Goal: Information Seeking & Learning: Compare options

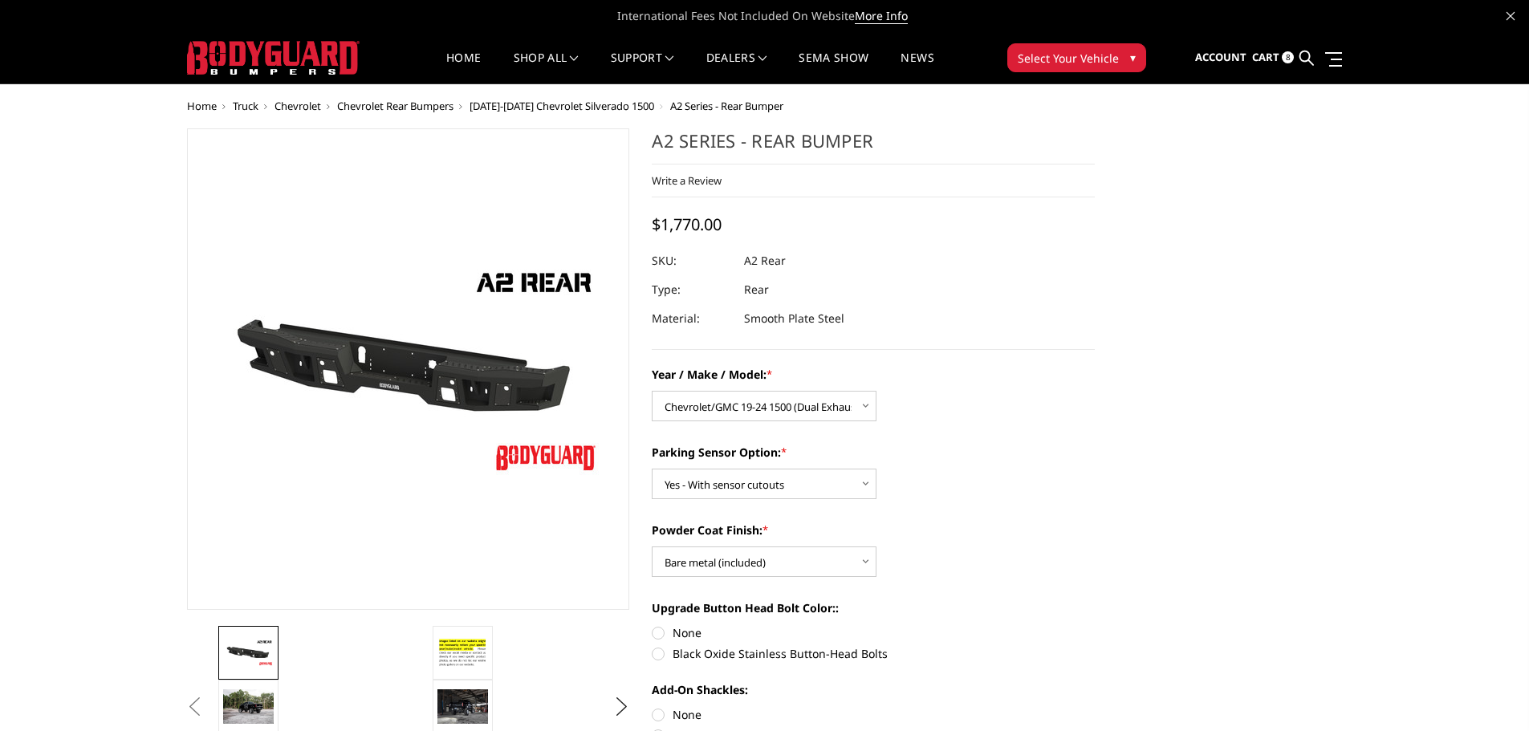
select select "1605"
select select "564"
select select "551"
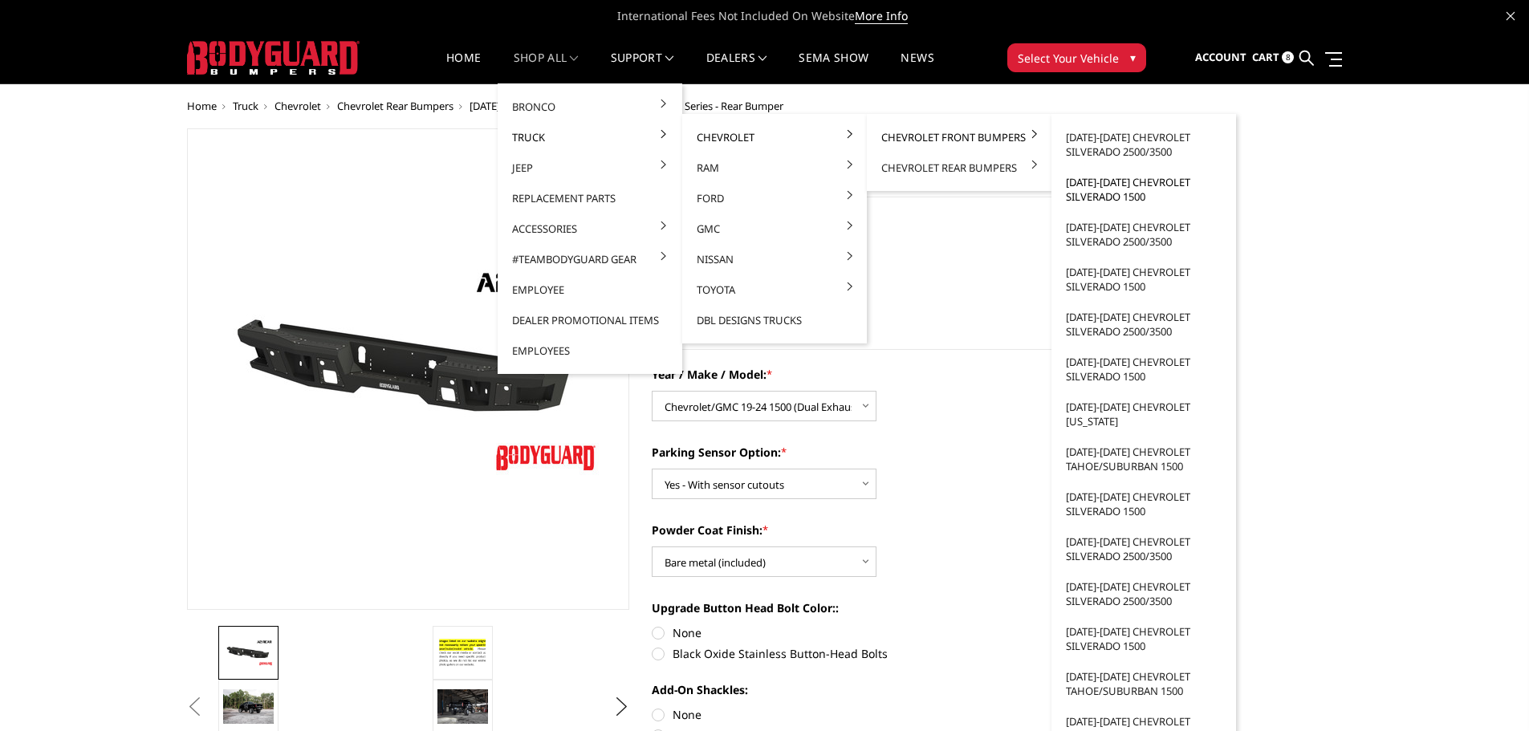
click at [1103, 189] on link "[DATE]-[DATE] Chevrolet Silverado 1500" at bounding box center [1144, 189] width 172 height 45
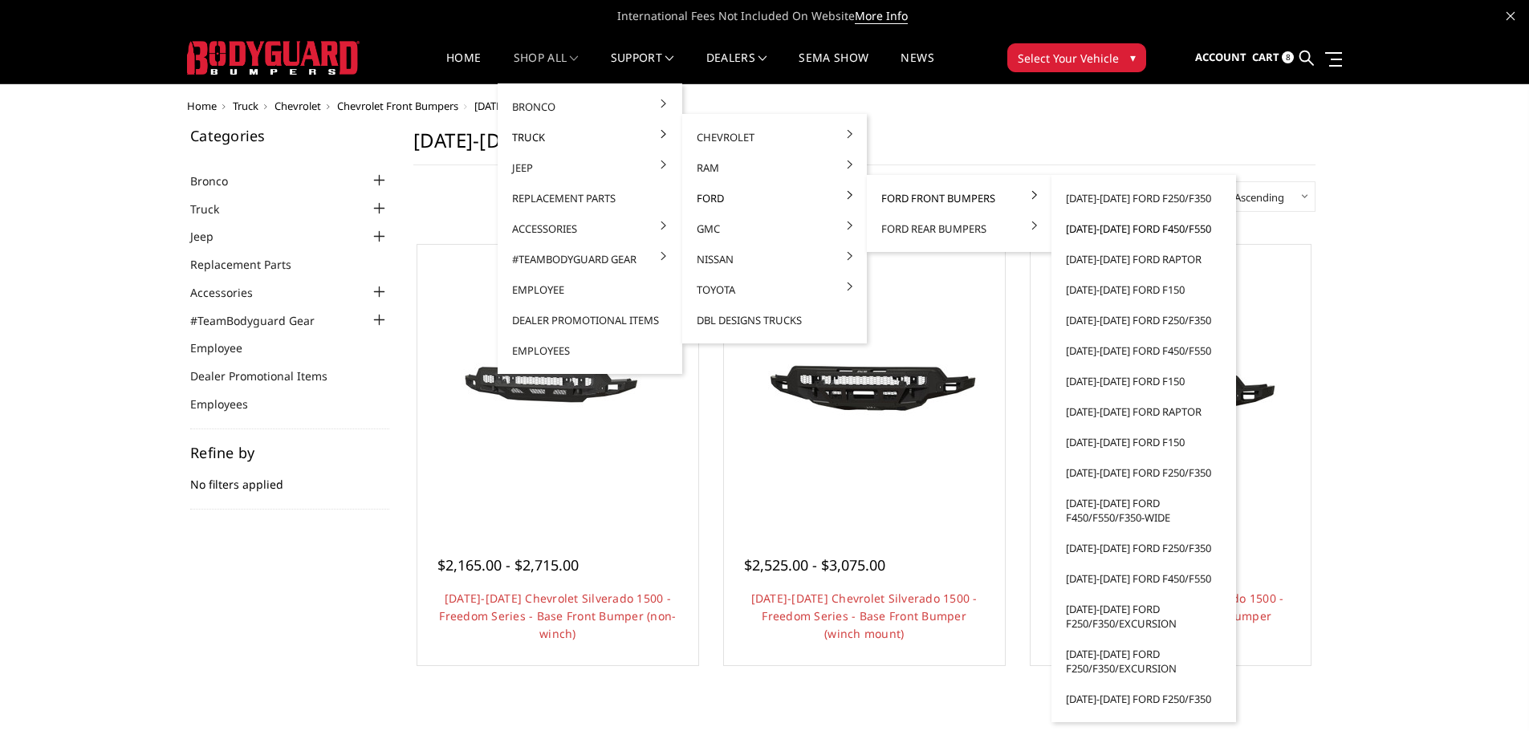
click at [1126, 231] on link "[DATE]-[DATE] Ford F450/F550" at bounding box center [1144, 228] width 172 height 30
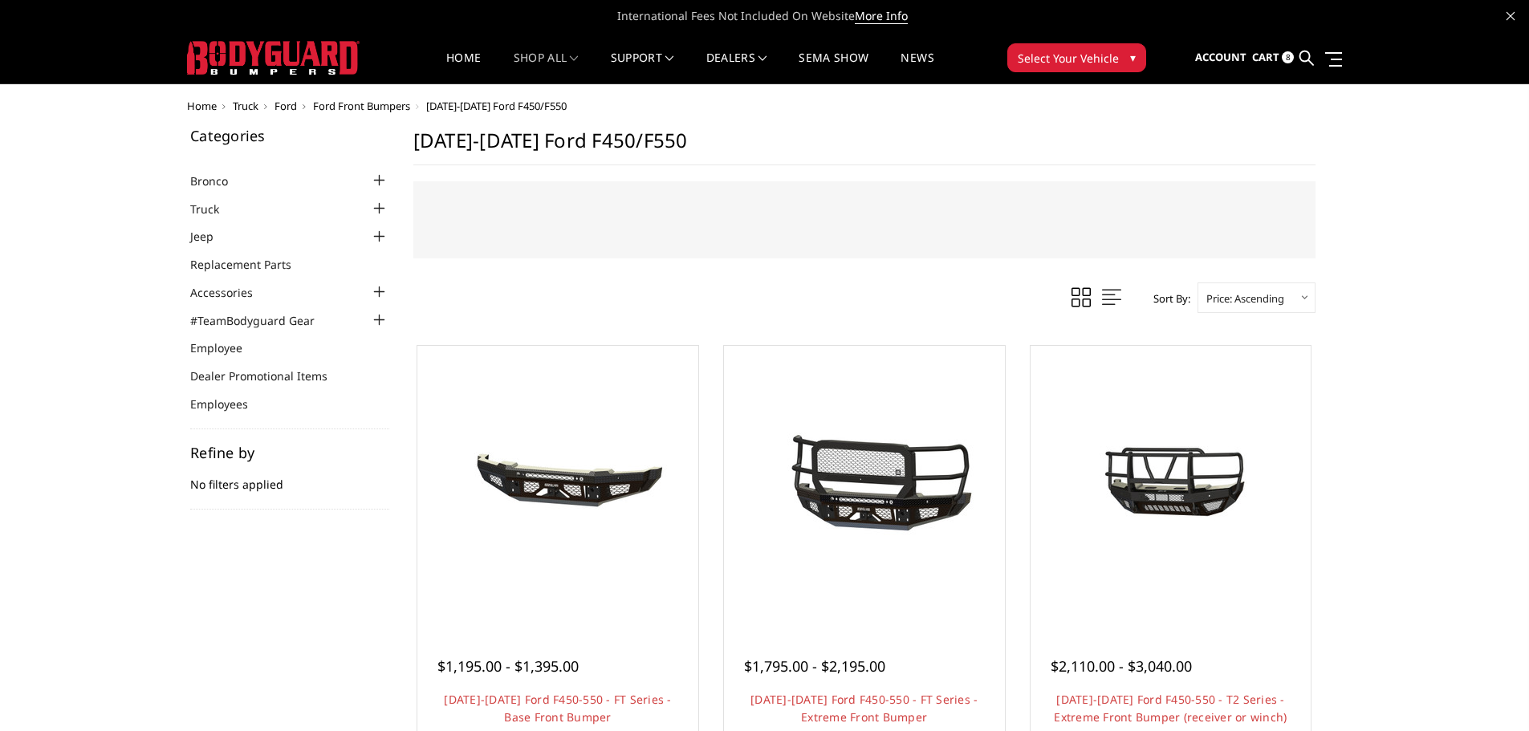
click at [225, 52] on img at bounding box center [273, 58] width 173 height 34
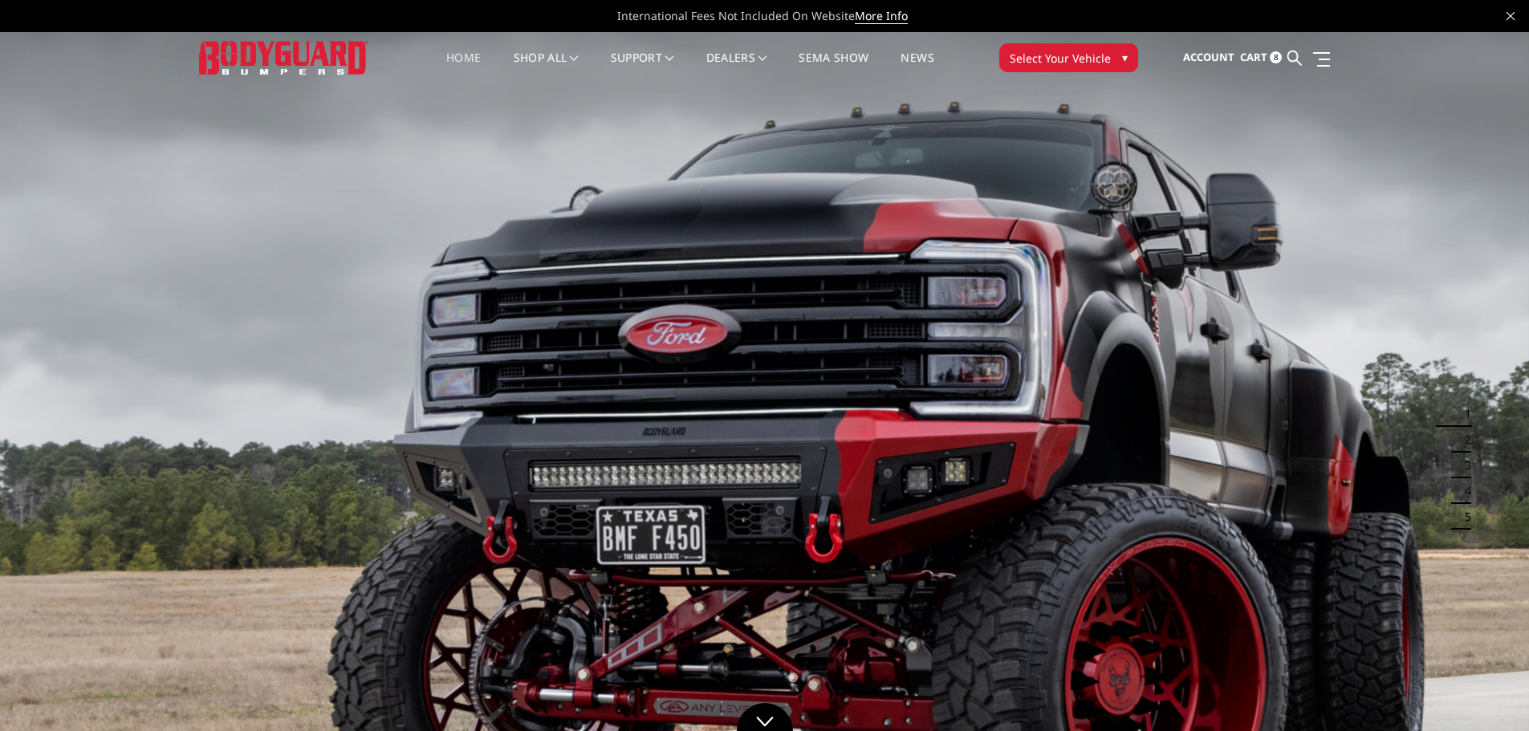
click at [1063, 419] on img at bounding box center [764, 462] width 1529 height 860
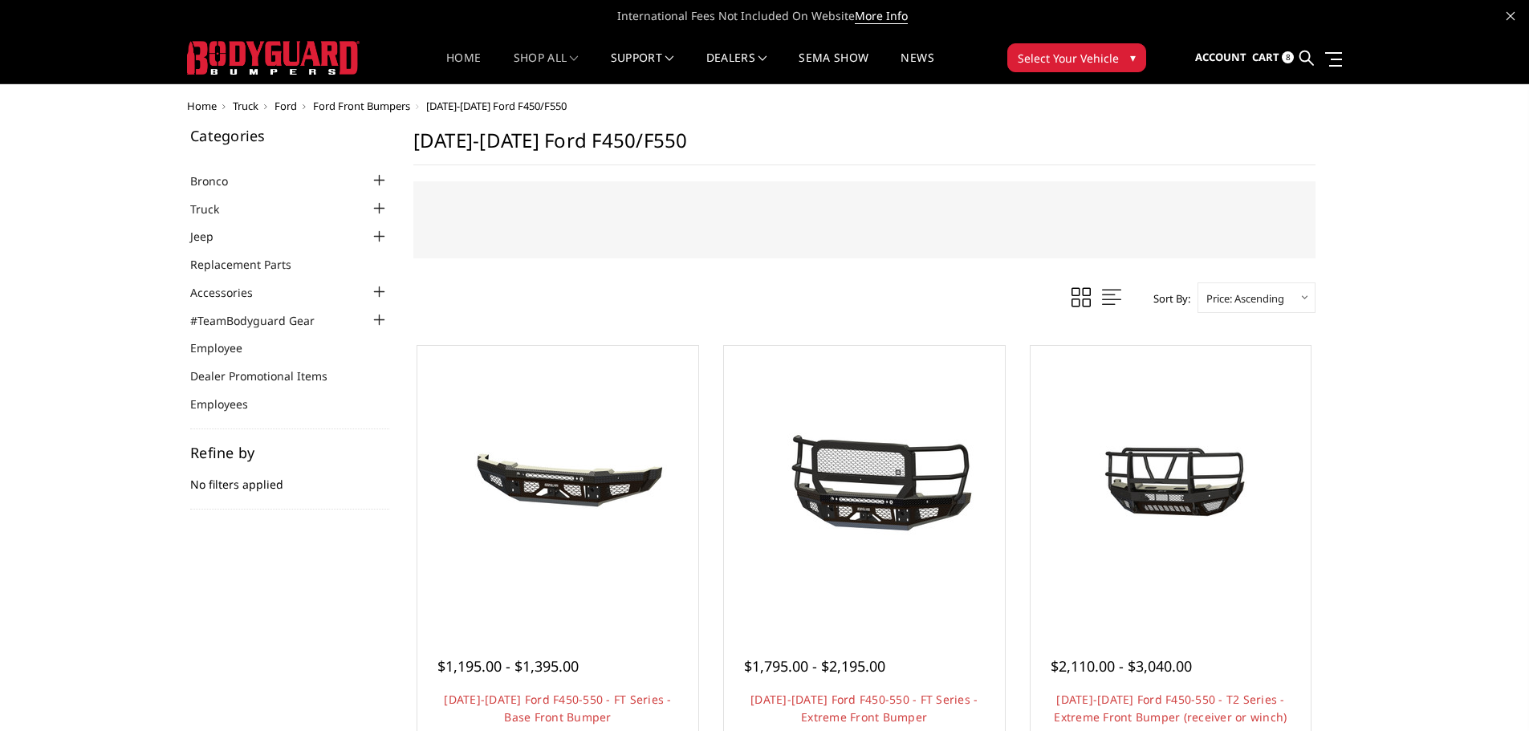
click at [461, 58] on link "Home" at bounding box center [463, 67] width 35 height 31
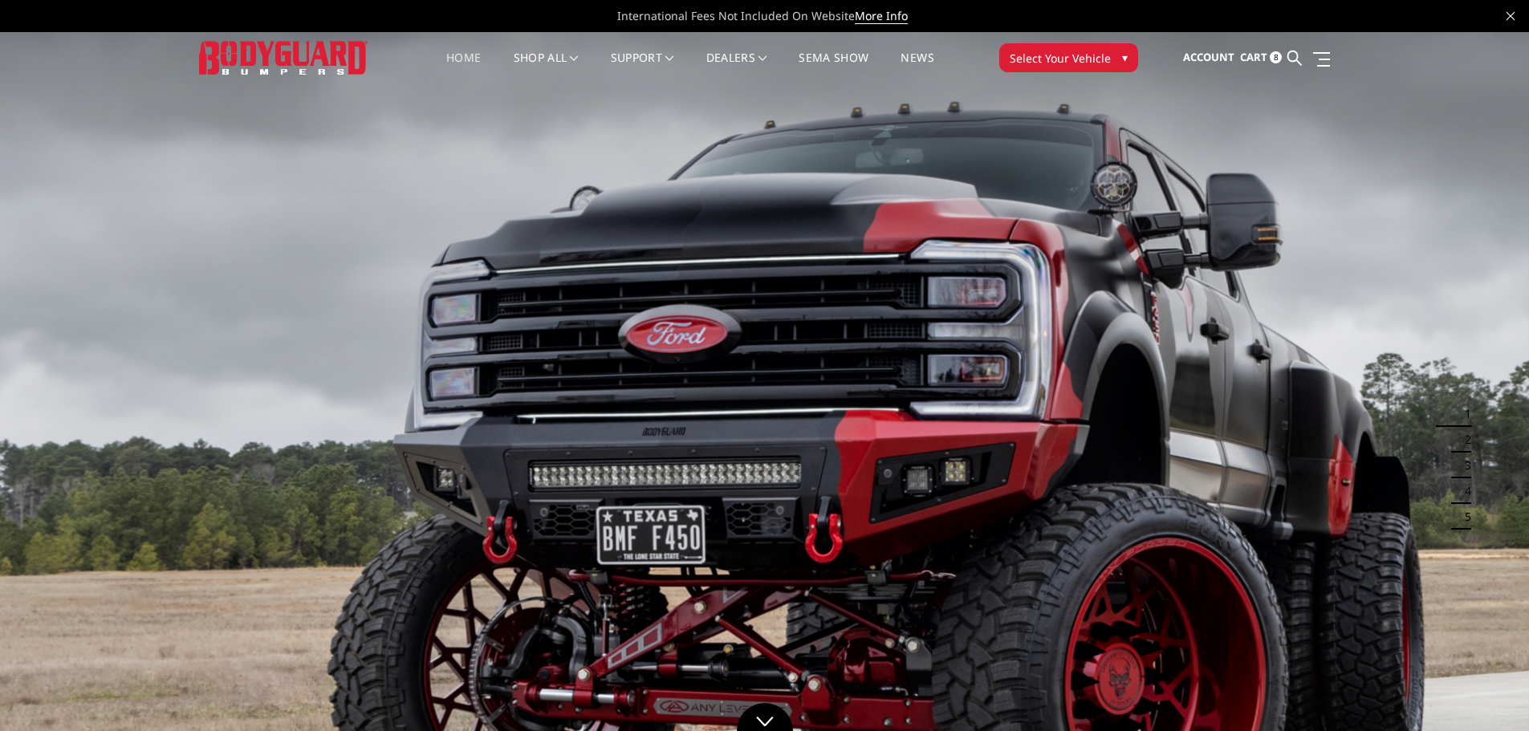
click at [320, 63] on img at bounding box center [283, 57] width 169 height 33
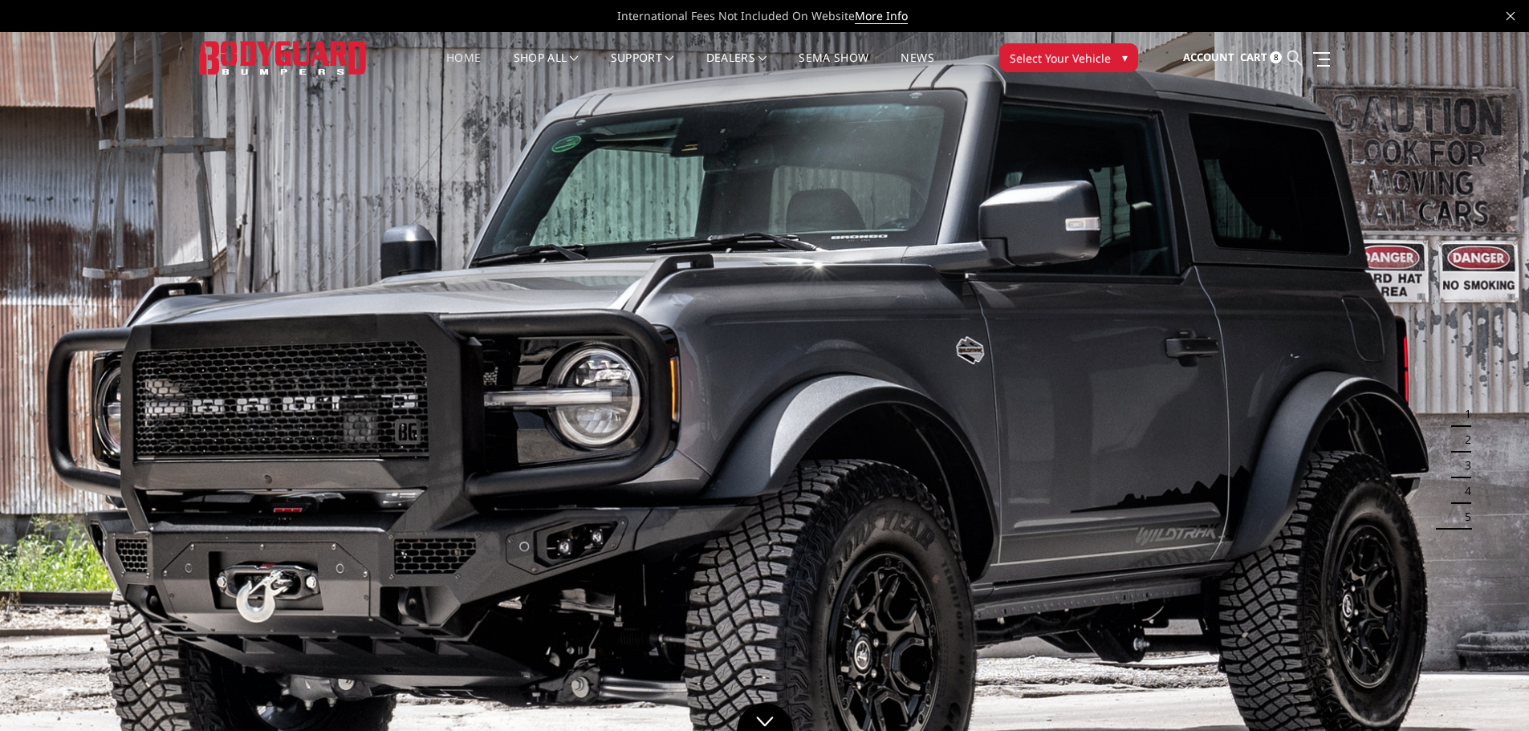
click at [1292, 59] on icon at bounding box center [1294, 58] width 14 height 14
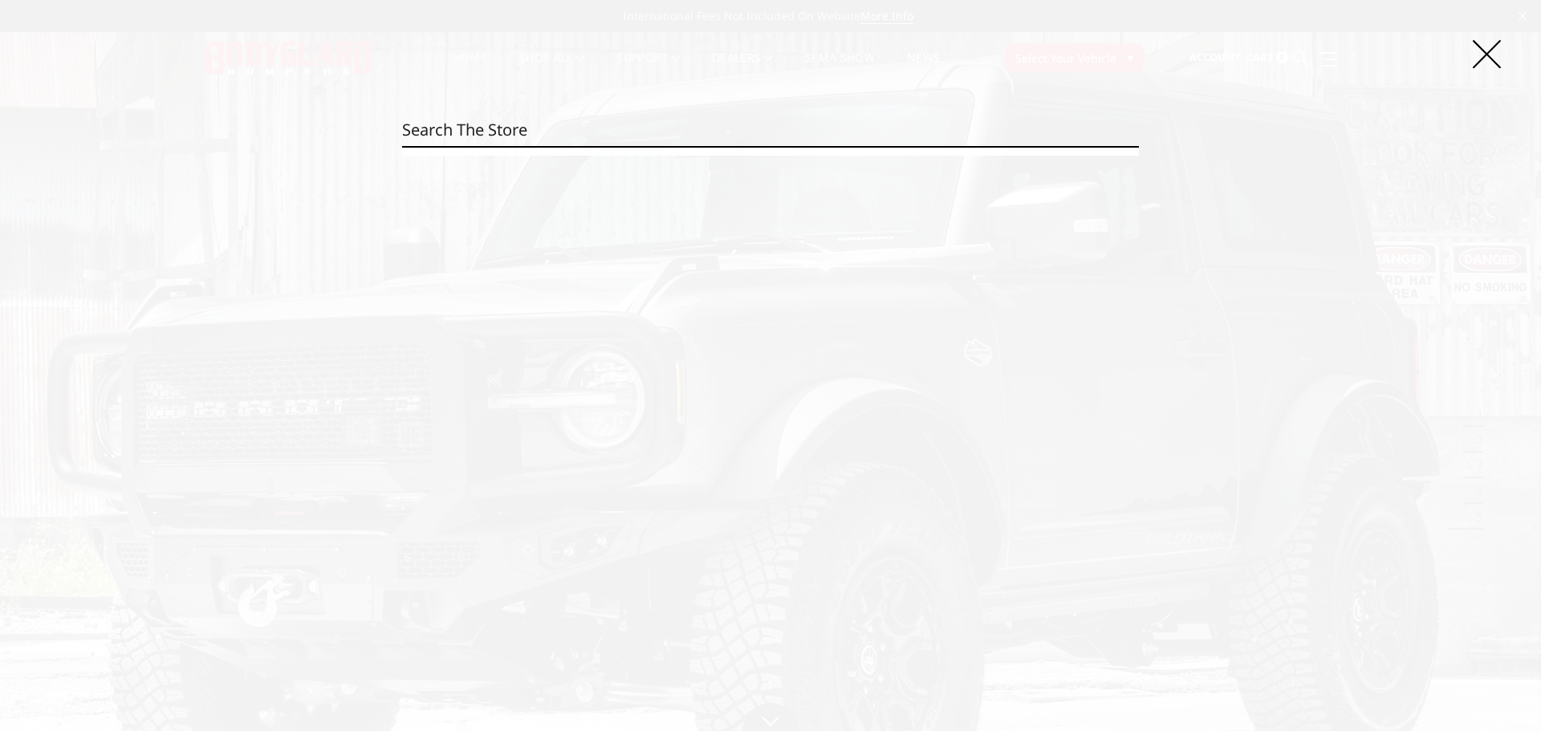
click at [441, 122] on input "Search" at bounding box center [770, 130] width 737 height 32
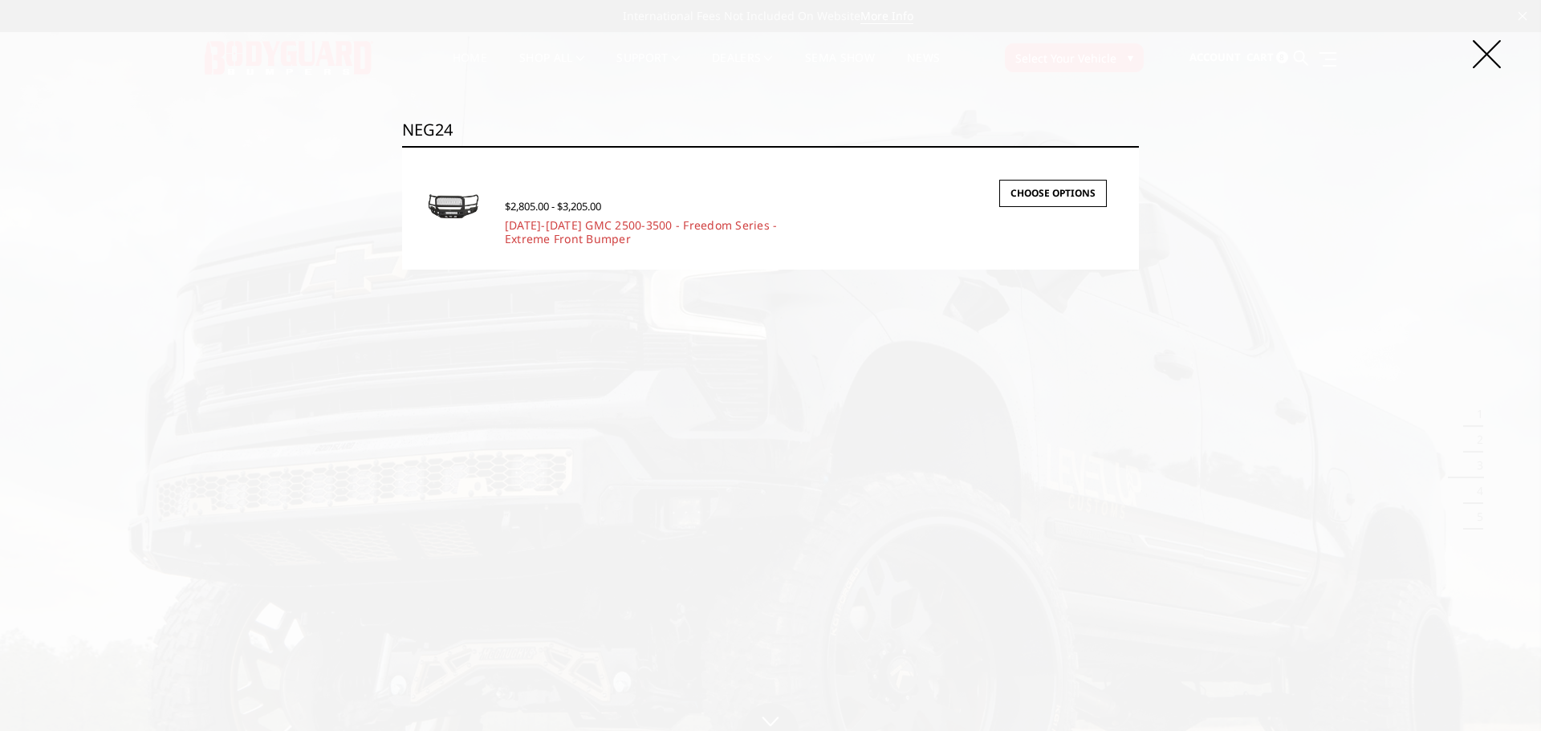
type input "NEG24"
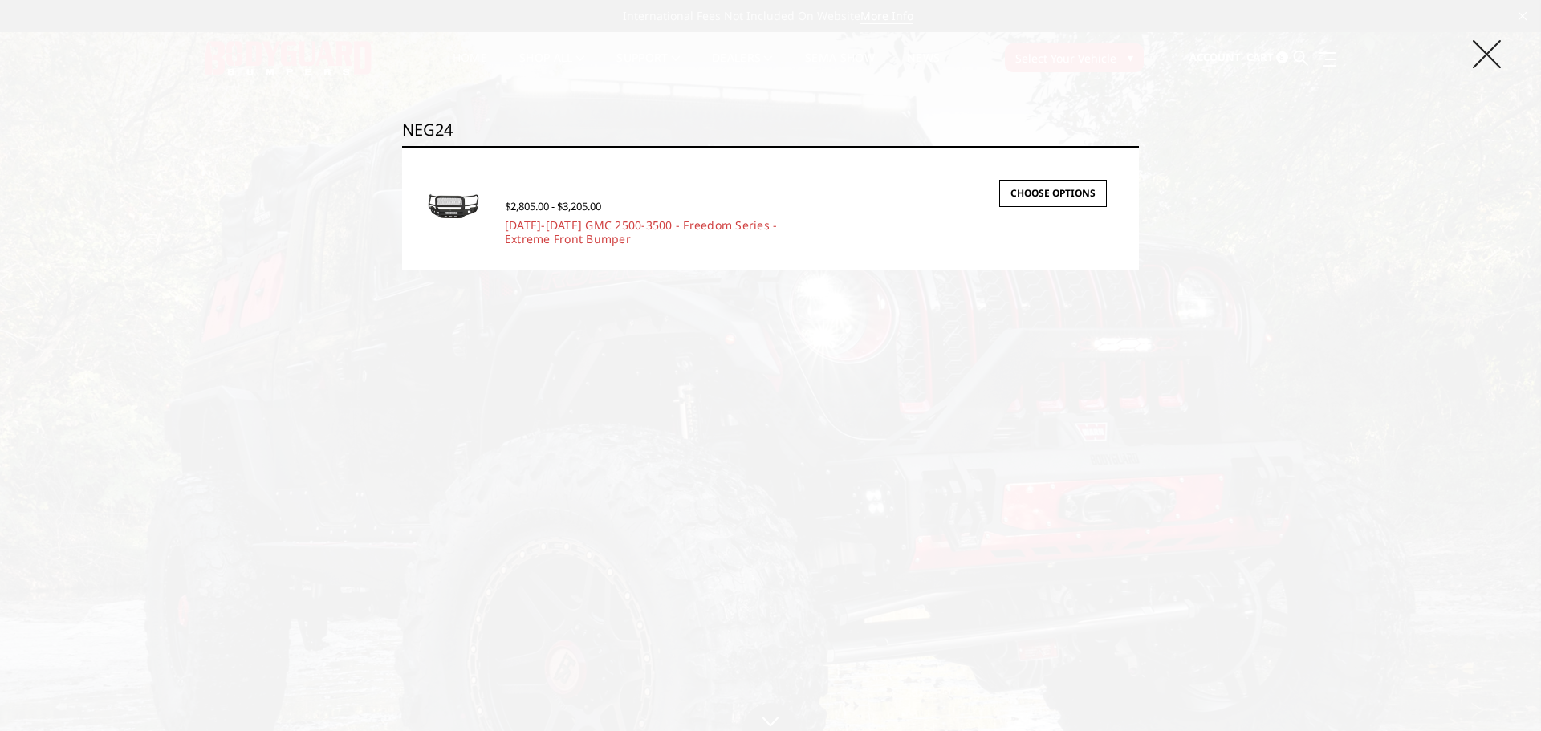
click at [1483, 50] on icon at bounding box center [1487, 54] width 28 height 28
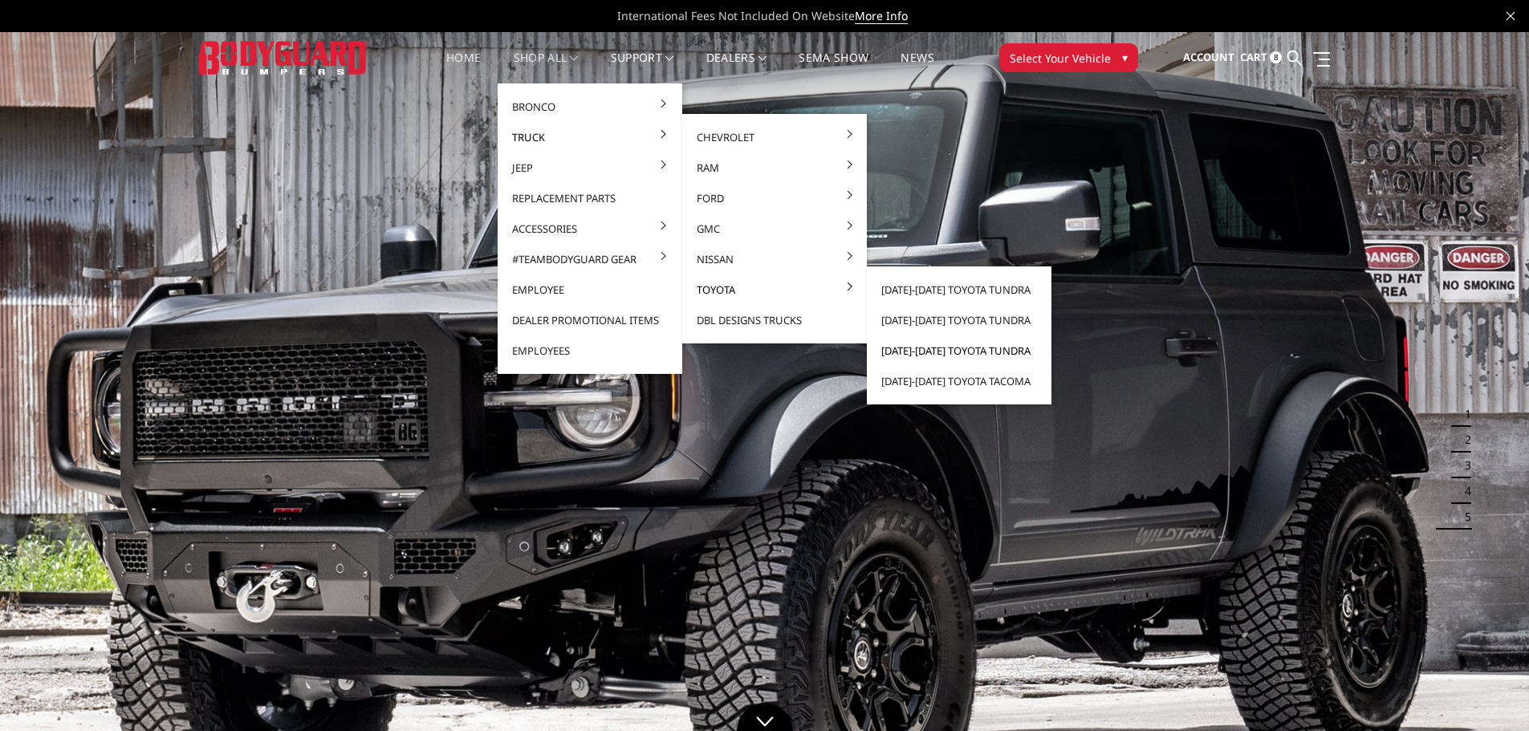
click at [939, 352] on link "[DATE]-[DATE] Toyota Tundra" at bounding box center [959, 350] width 172 height 30
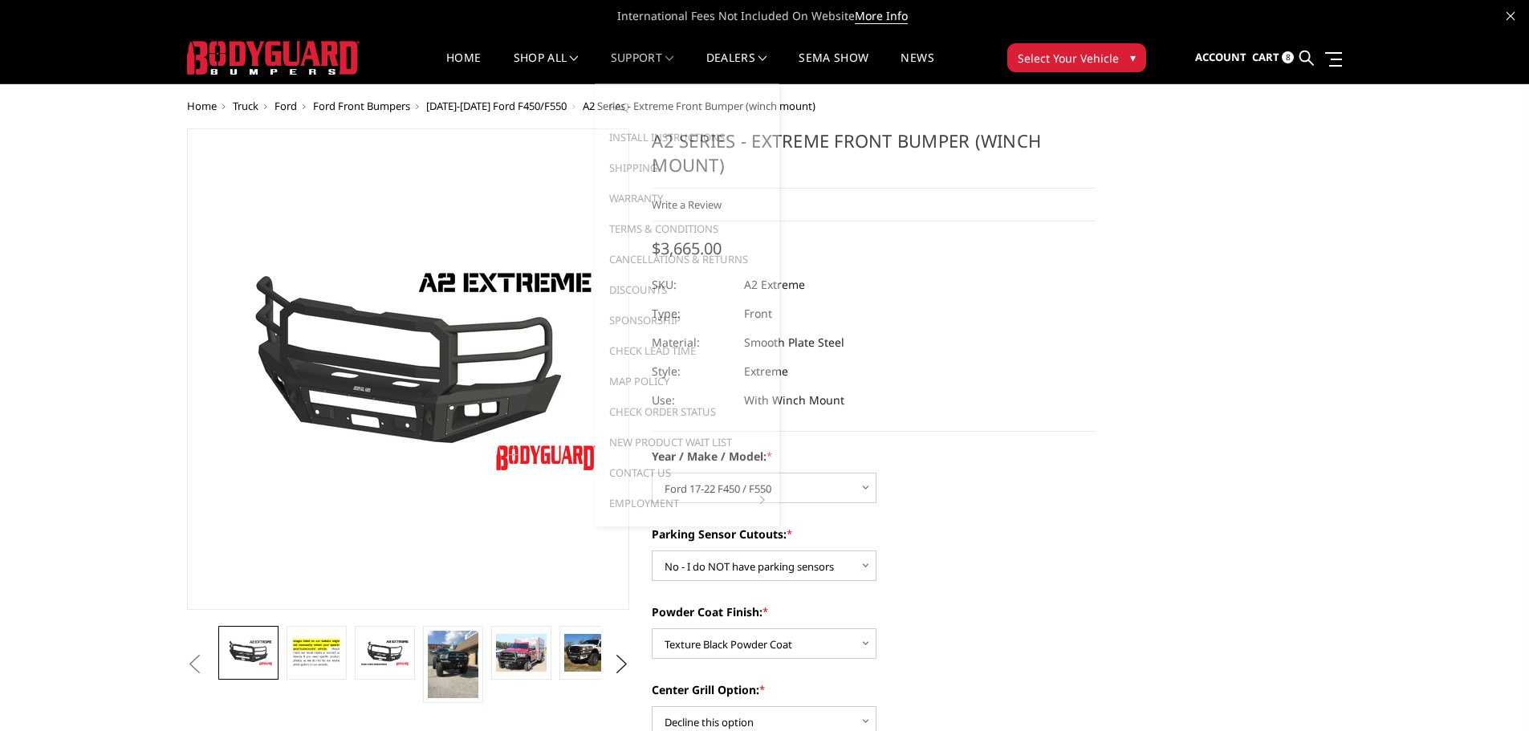
select select "827"
select select "541"
select select "518"
select select "1081"
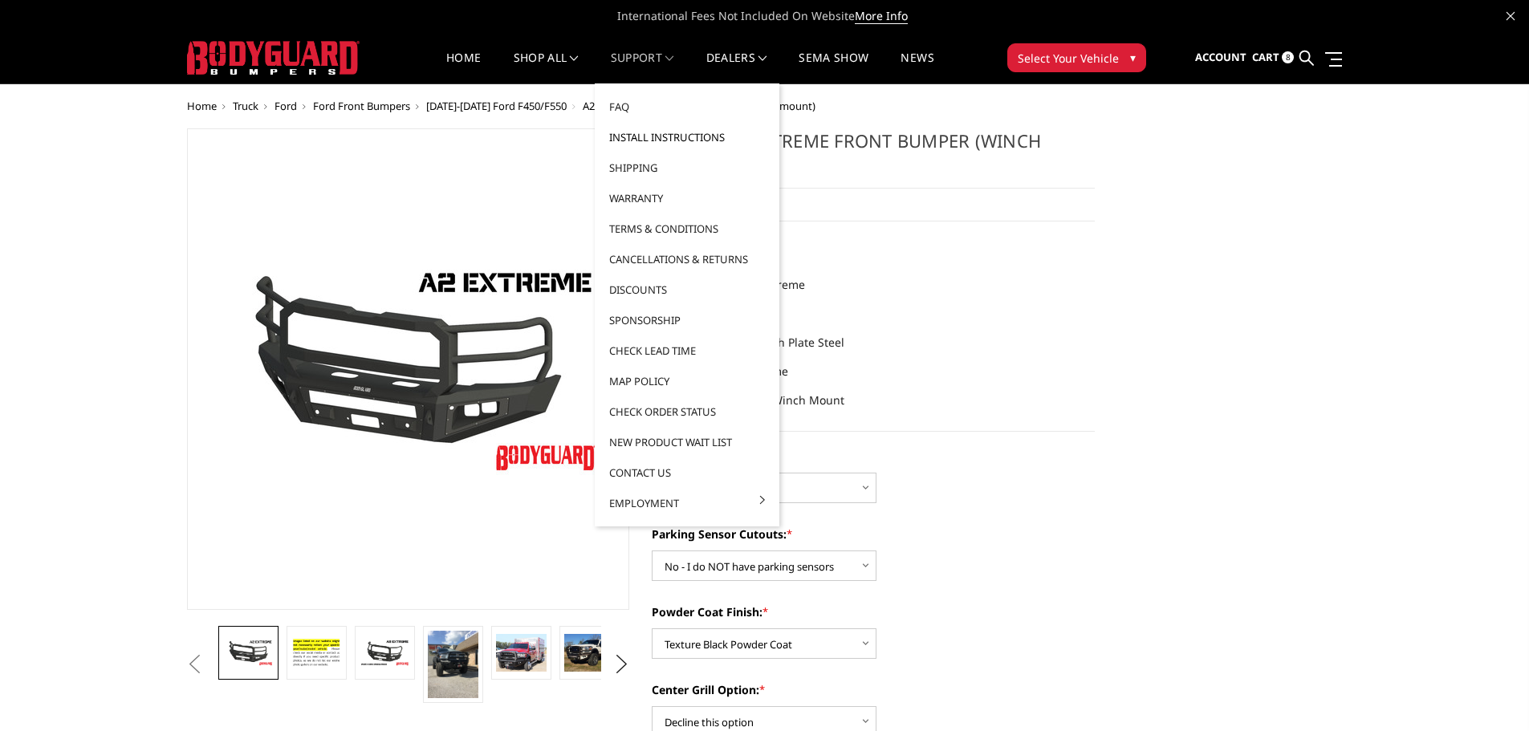
click at [626, 138] on link "Install Instructions" at bounding box center [687, 137] width 172 height 30
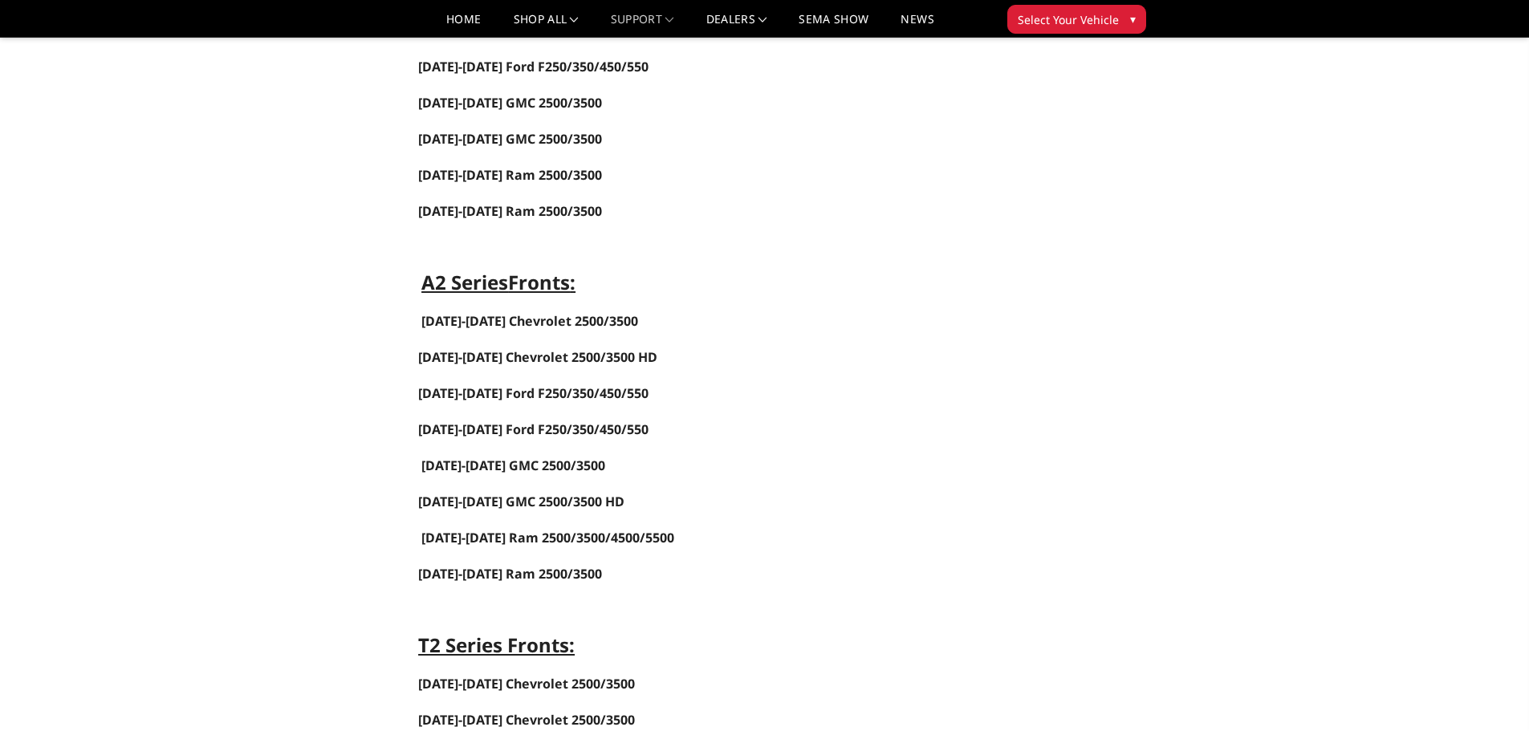
scroll to position [1043, 0]
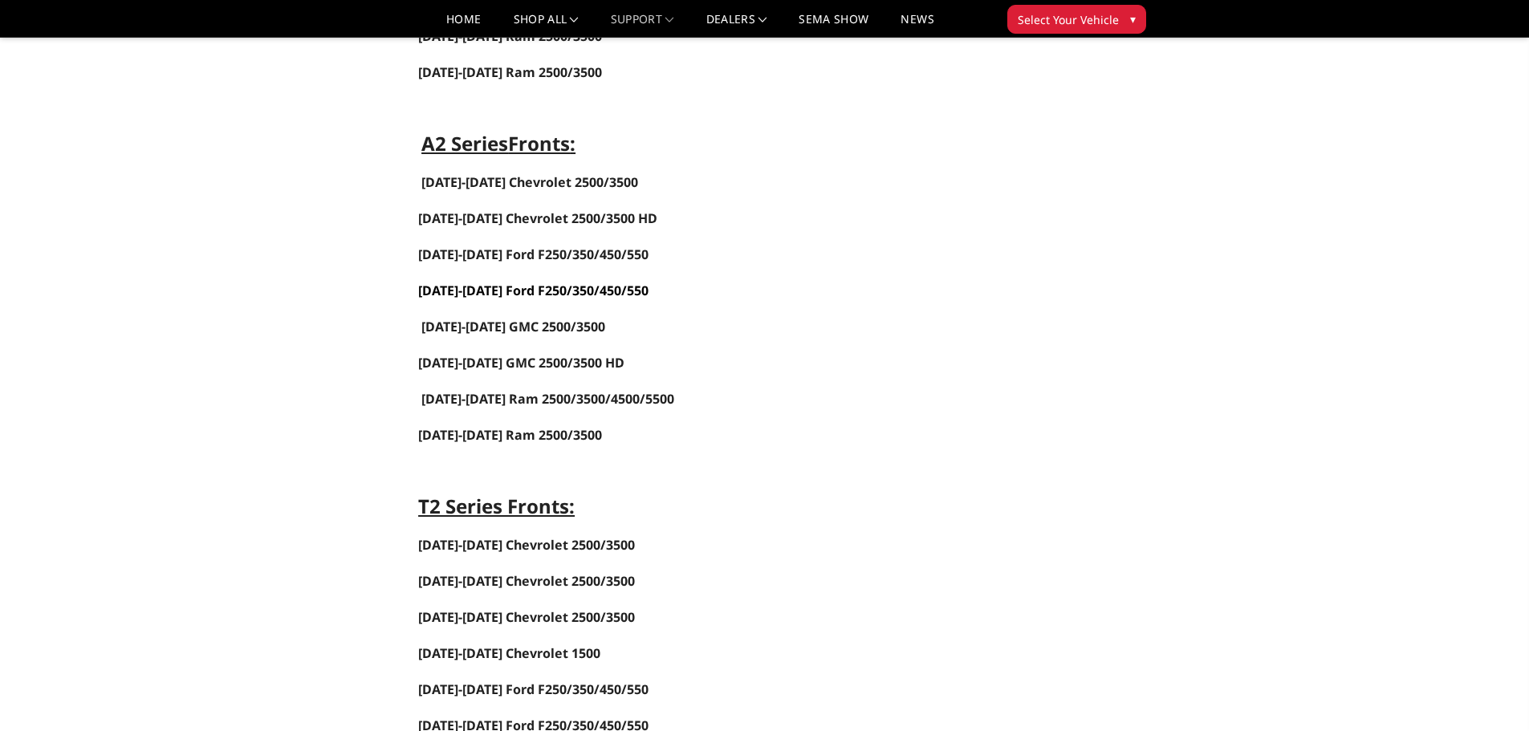
click at [507, 291] on link "2017-2022 Ford F250/350/450/550" at bounding box center [533, 291] width 230 height 18
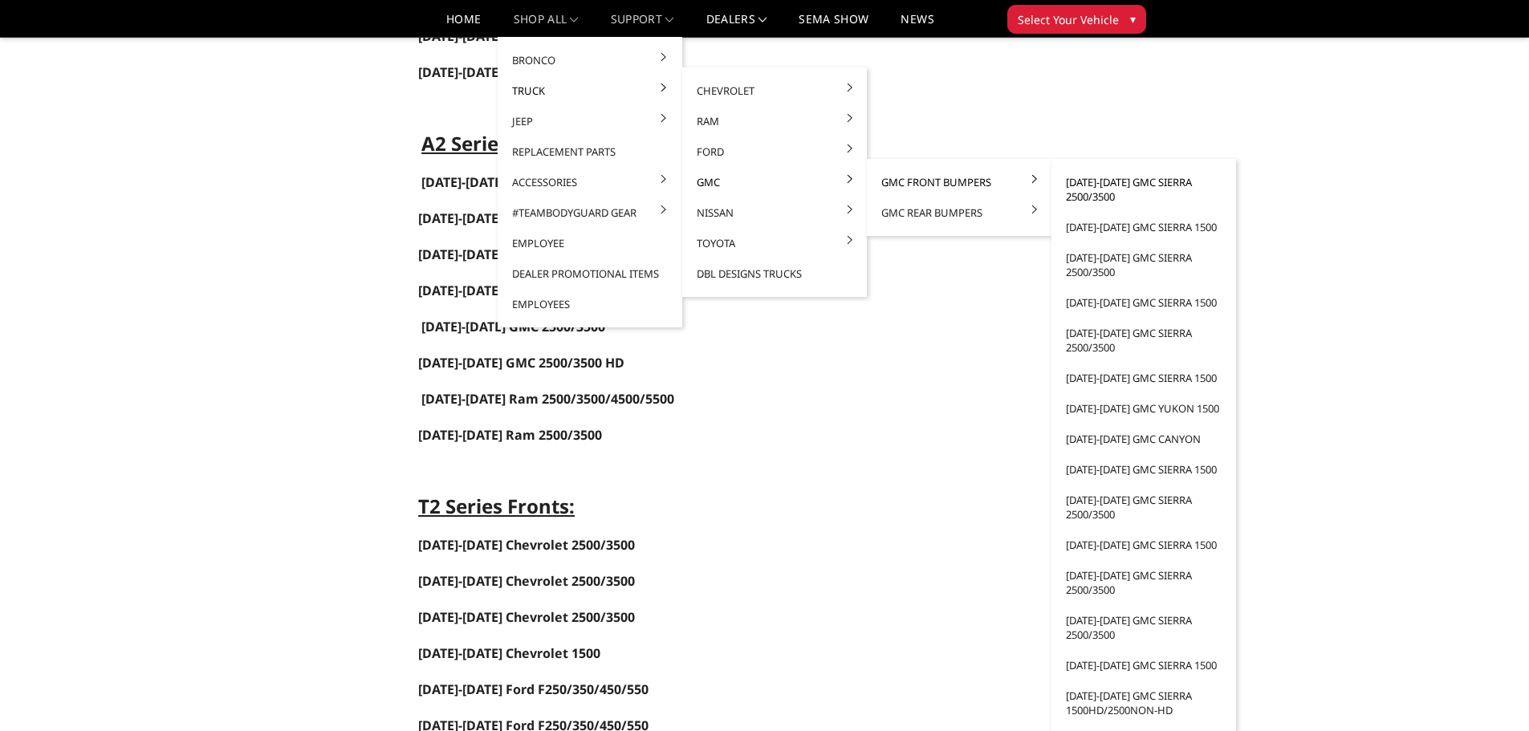
click at [1086, 187] on link "[DATE]-[DATE] GMC Sierra 2500/3500" at bounding box center [1144, 189] width 172 height 45
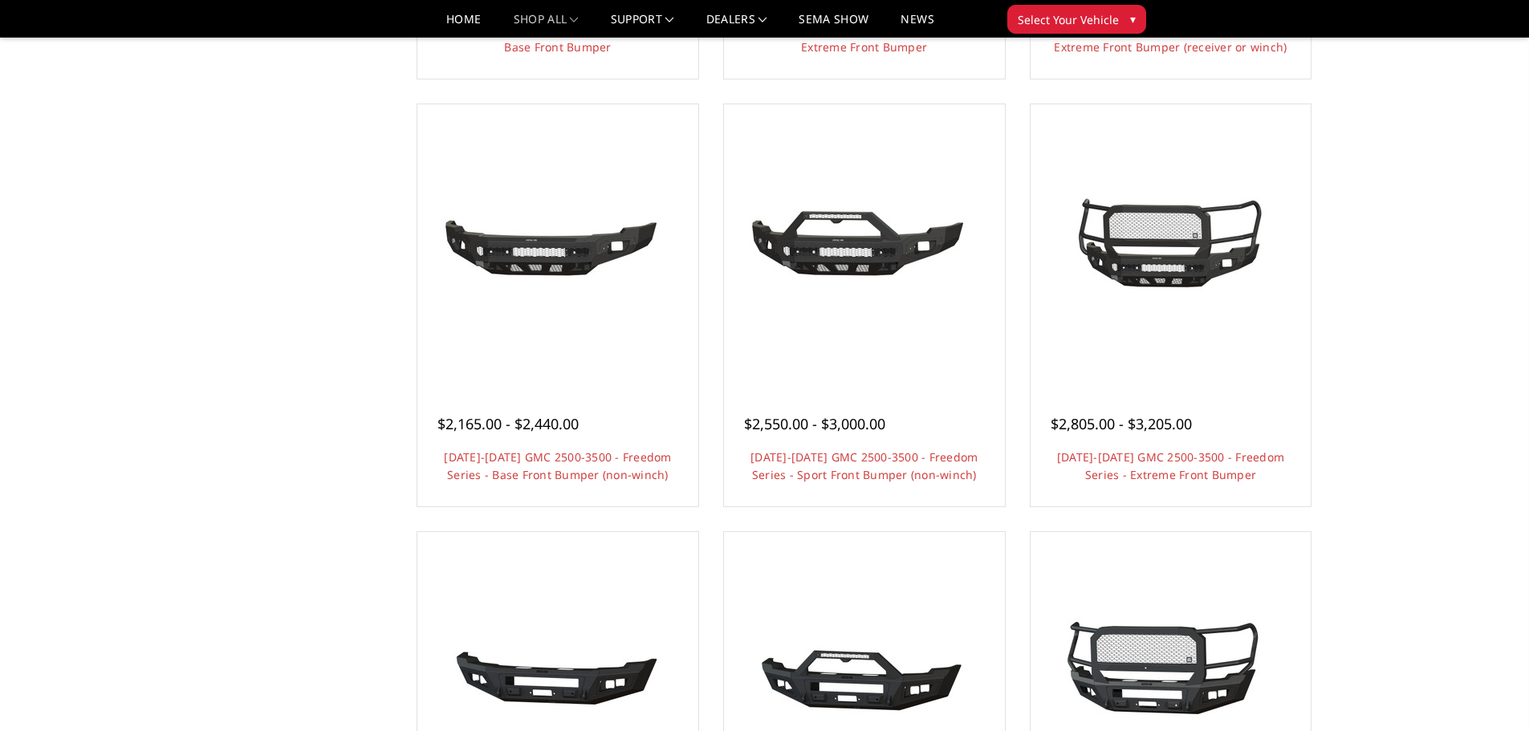
scroll to position [642, 0]
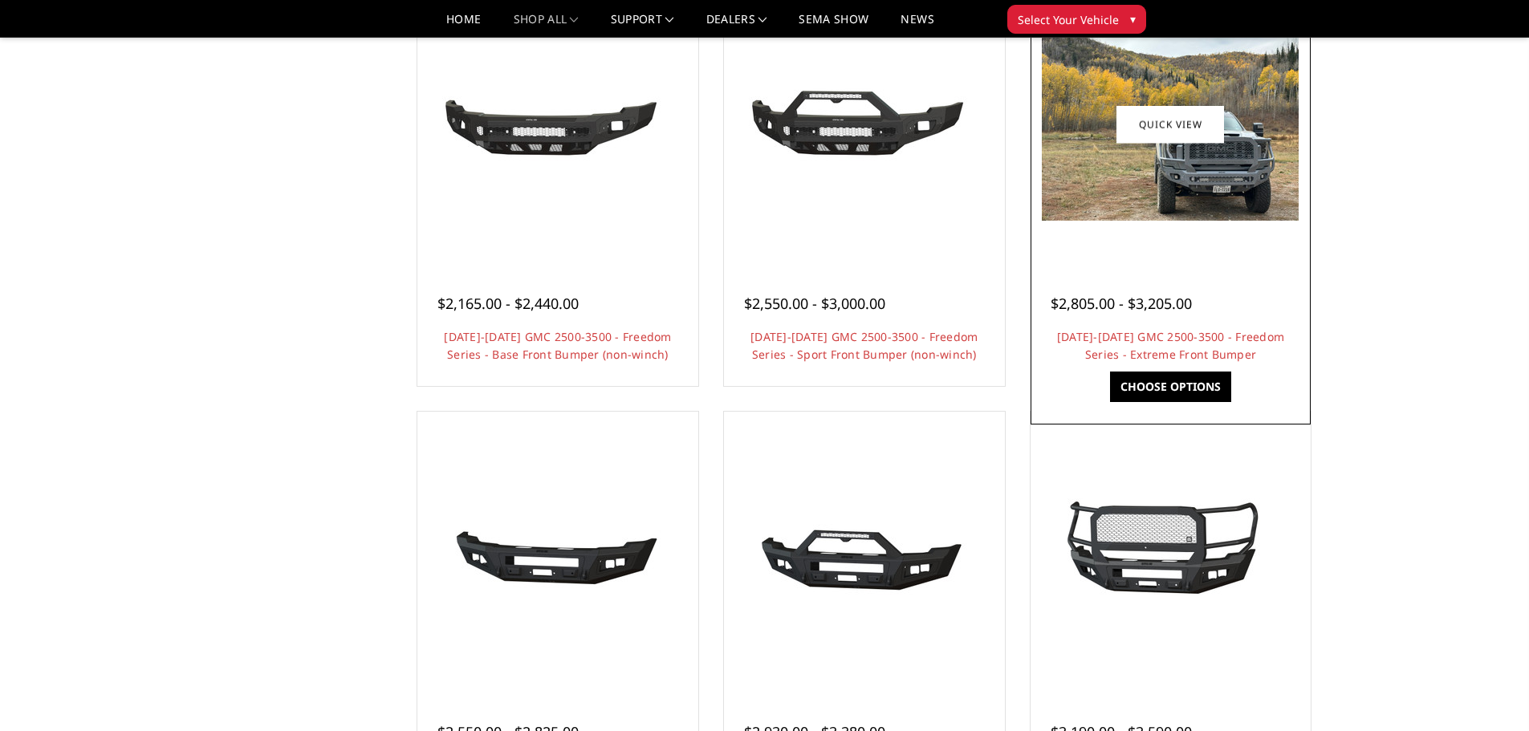
click at [1150, 238] on div at bounding box center [1170, 124] width 273 height 273
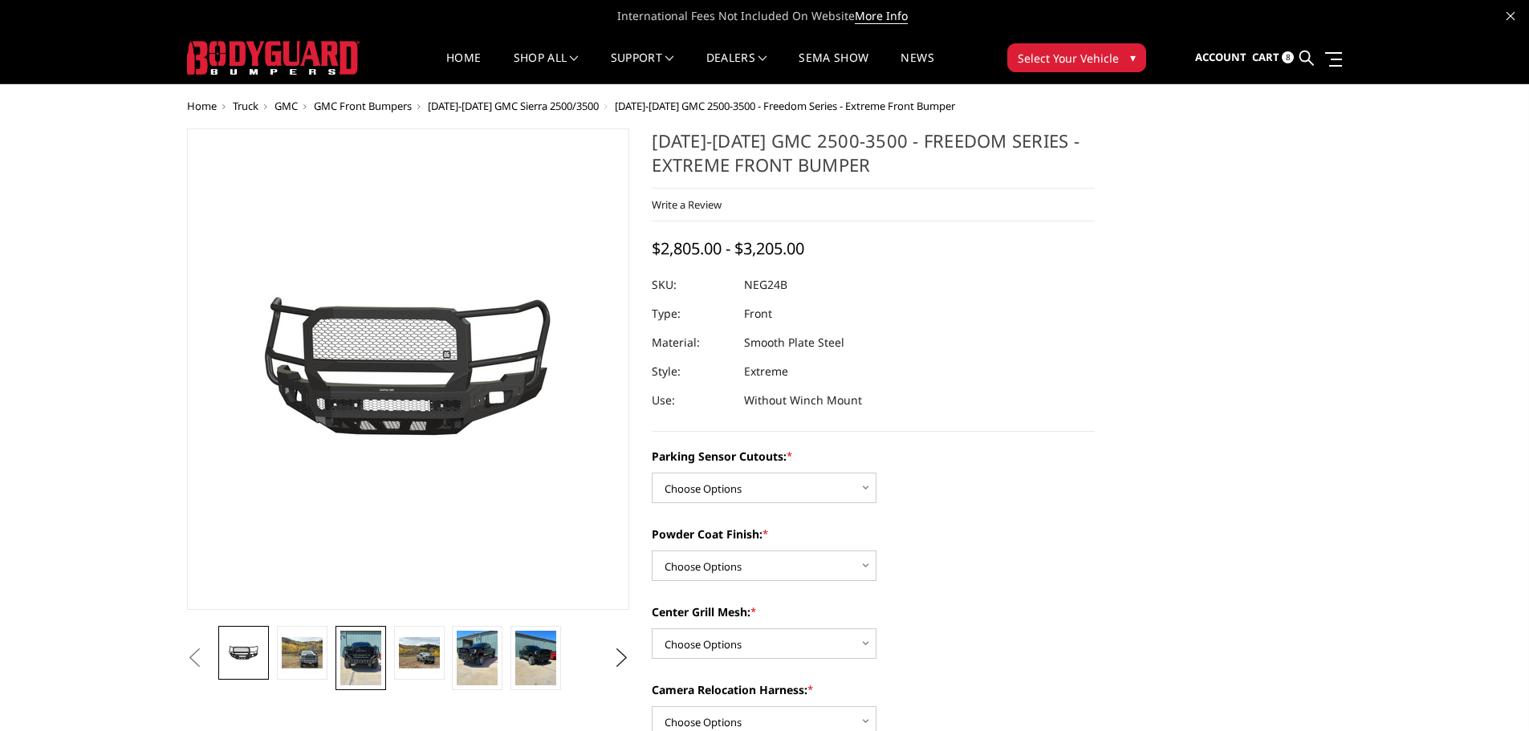
click at [351, 651] on img at bounding box center [360, 658] width 41 height 55
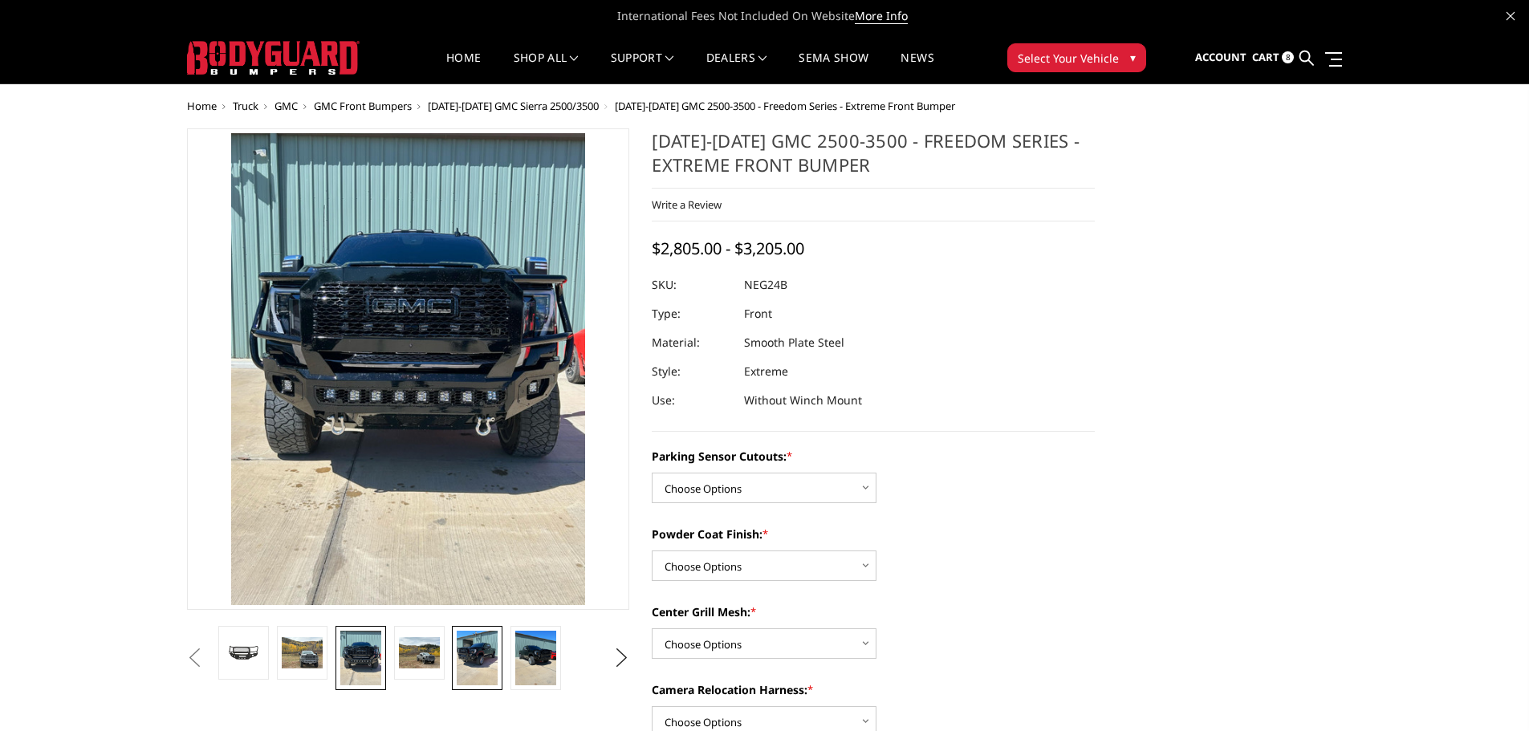
click at [481, 655] on img at bounding box center [477, 658] width 41 height 55
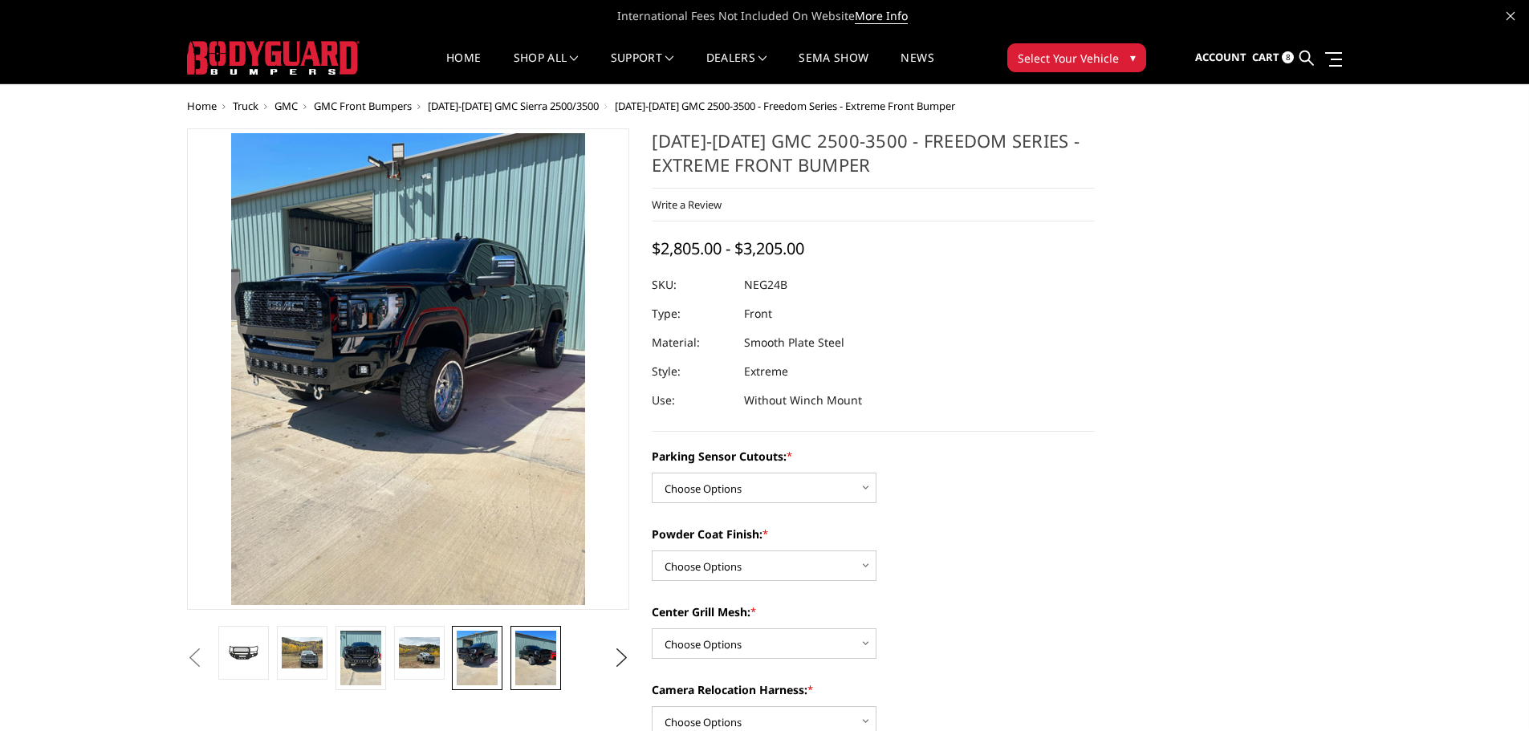
click at [546, 657] on img at bounding box center [535, 658] width 41 height 55
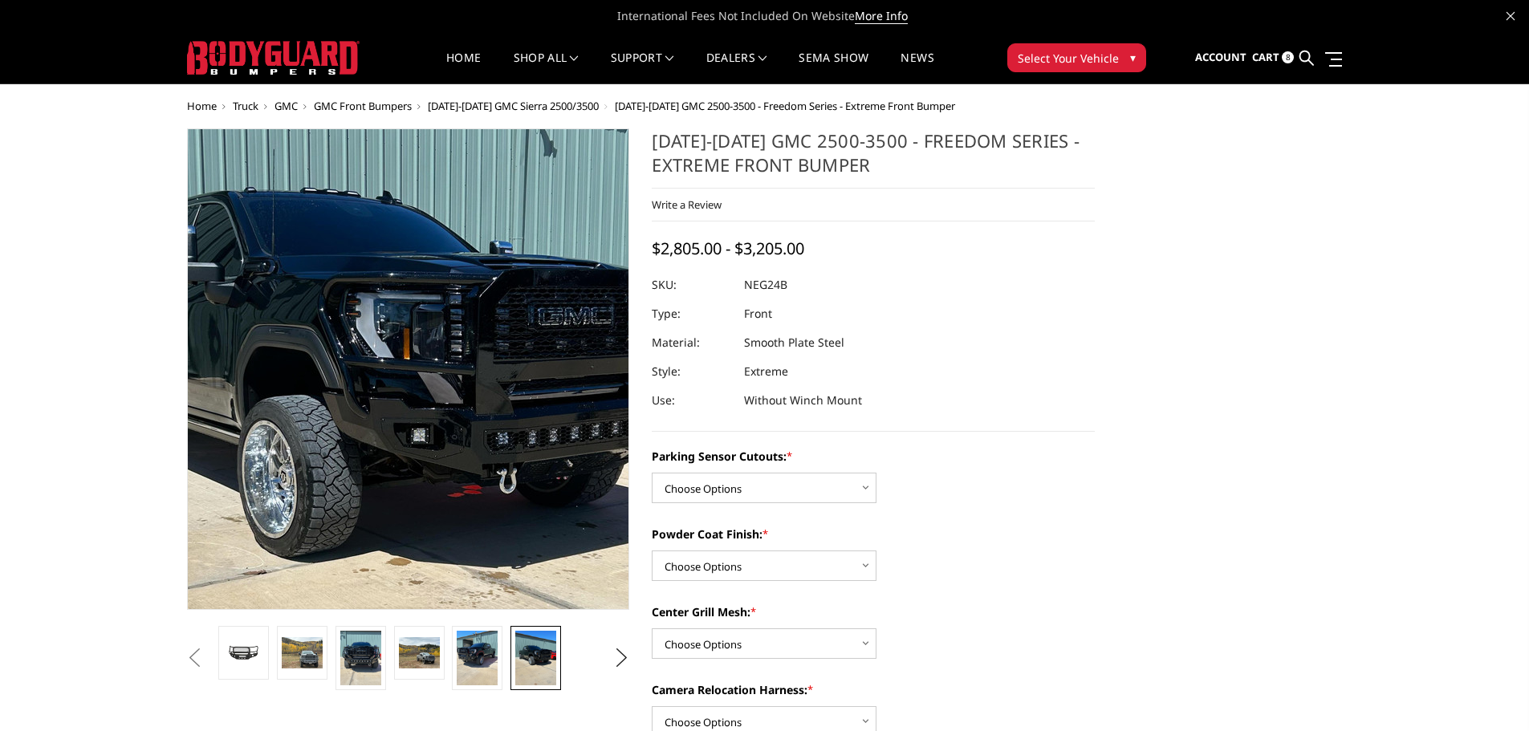
click at [453, 320] on img at bounding box center [375, 425] width 770 height 1027
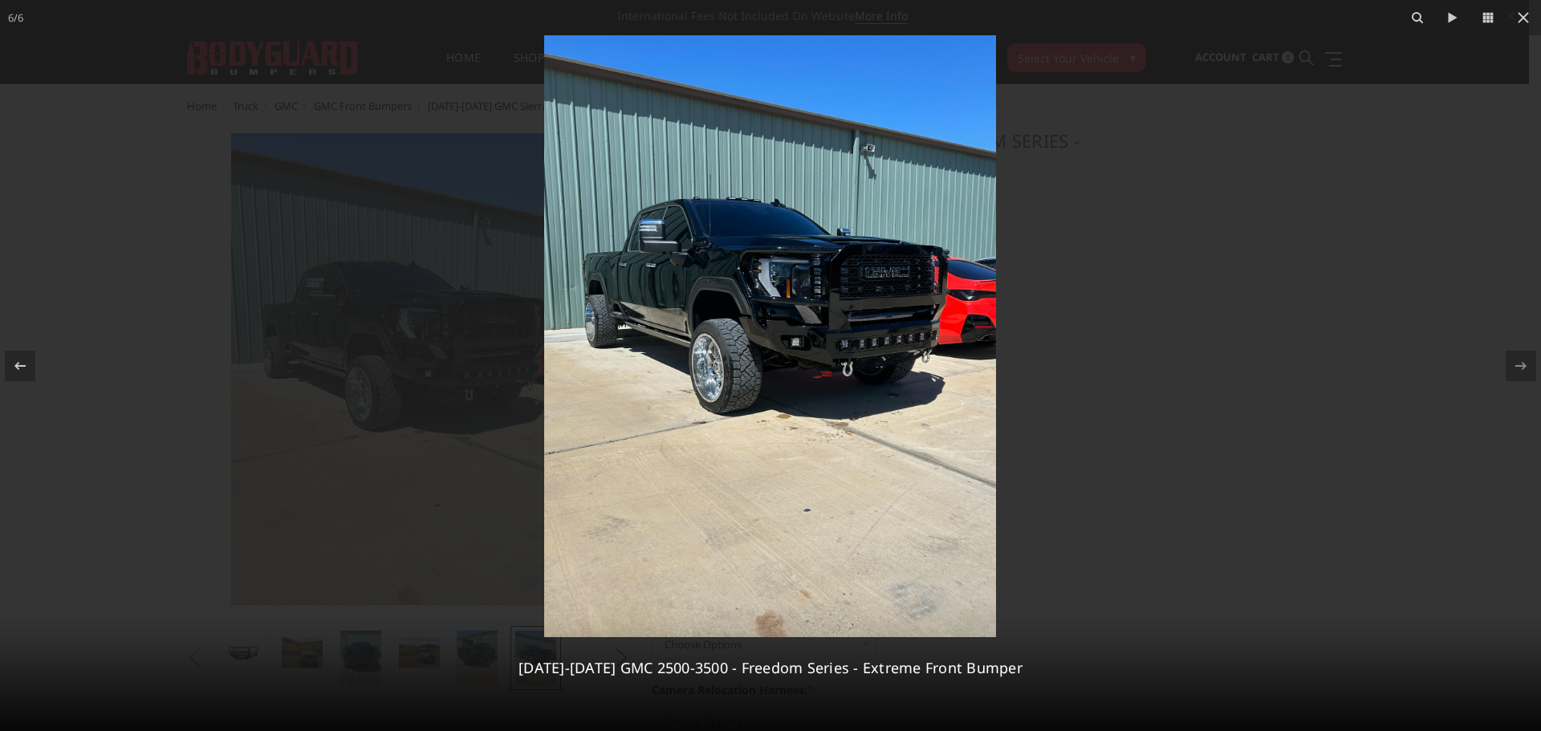
click at [833, 331] on img at bounding box center [770, 336] width 452 height 602
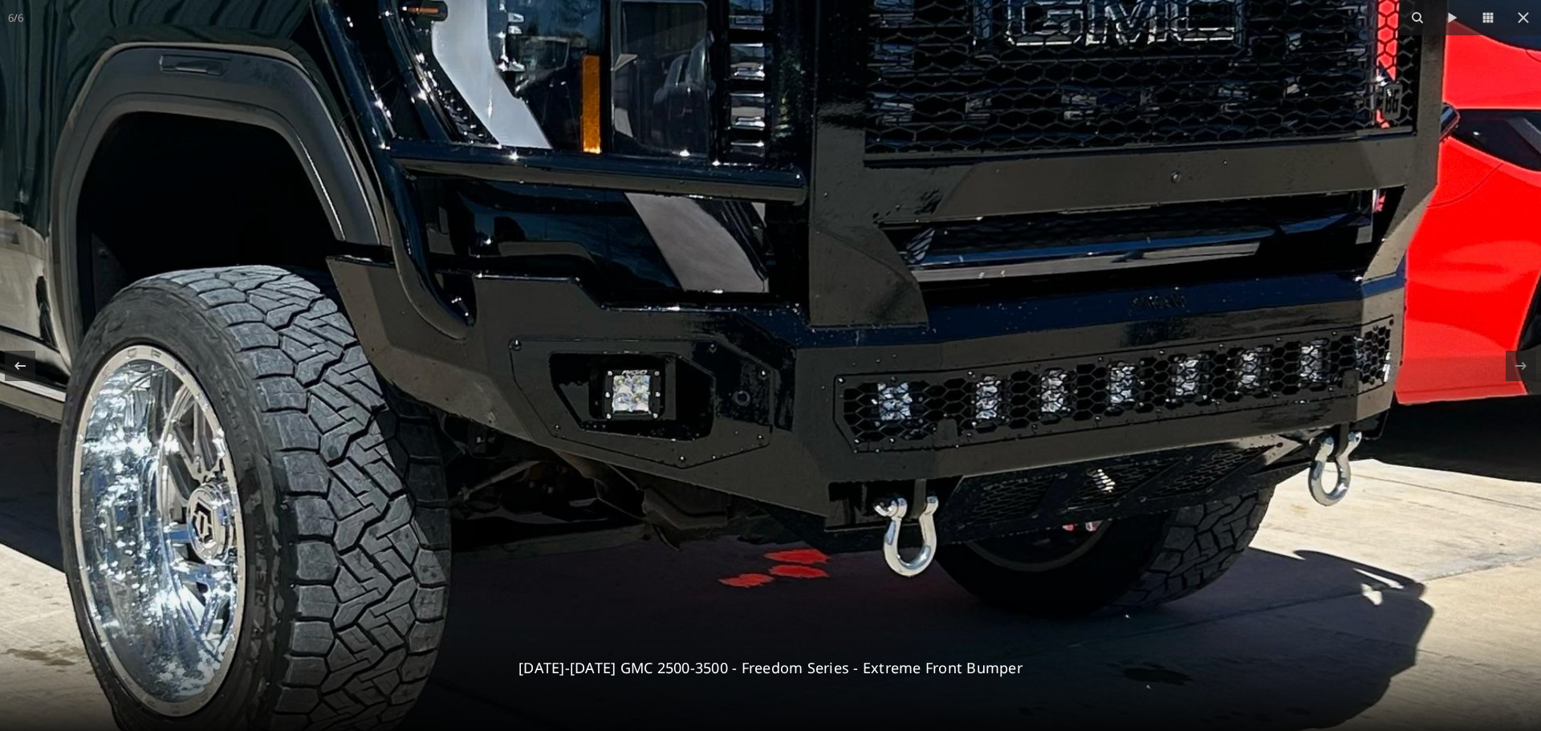
click at [795, 339] on img at bounding box center [493, 361] width 2427 height 3236
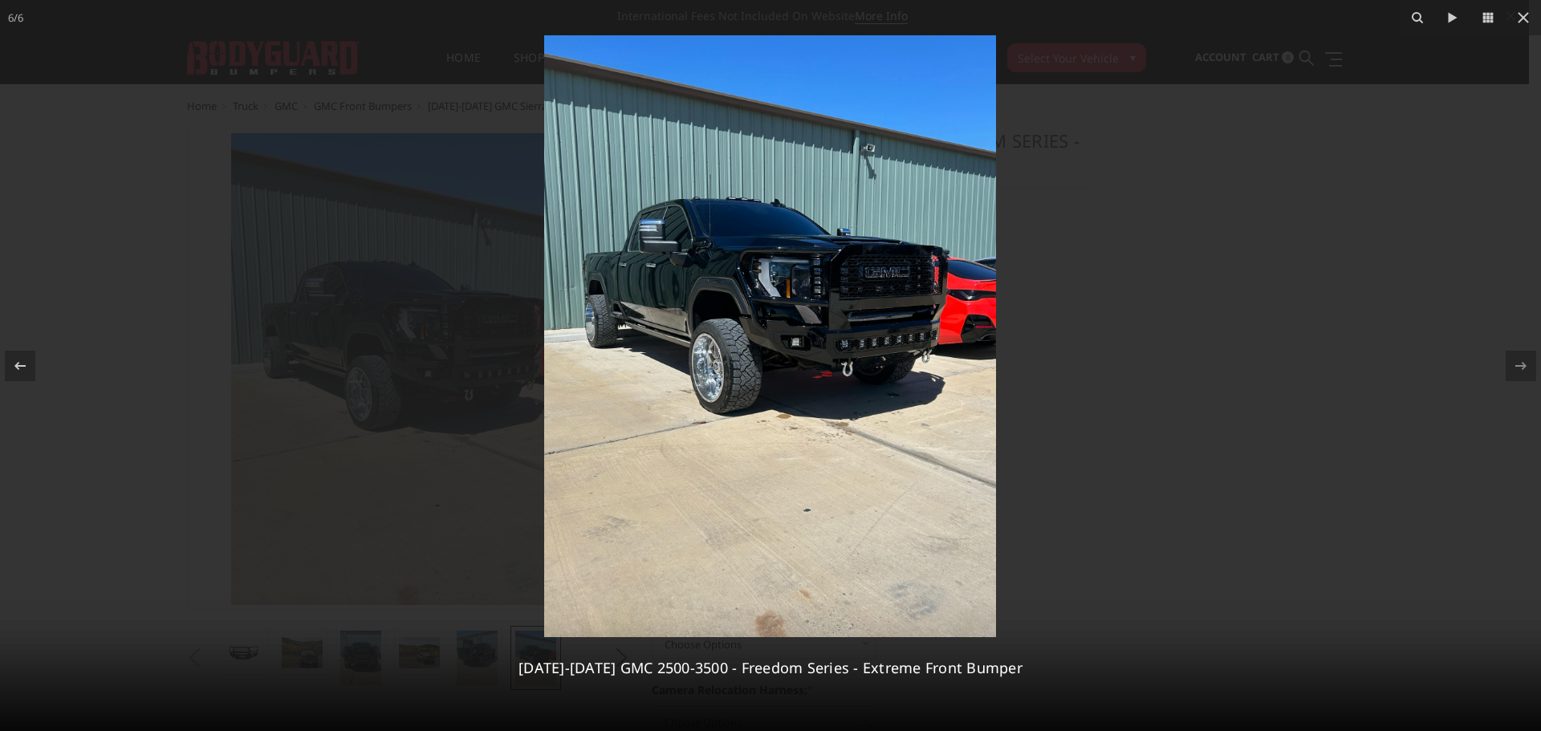
click at [795, 340] on img at bounding box center [770, 336] width 452 height 602
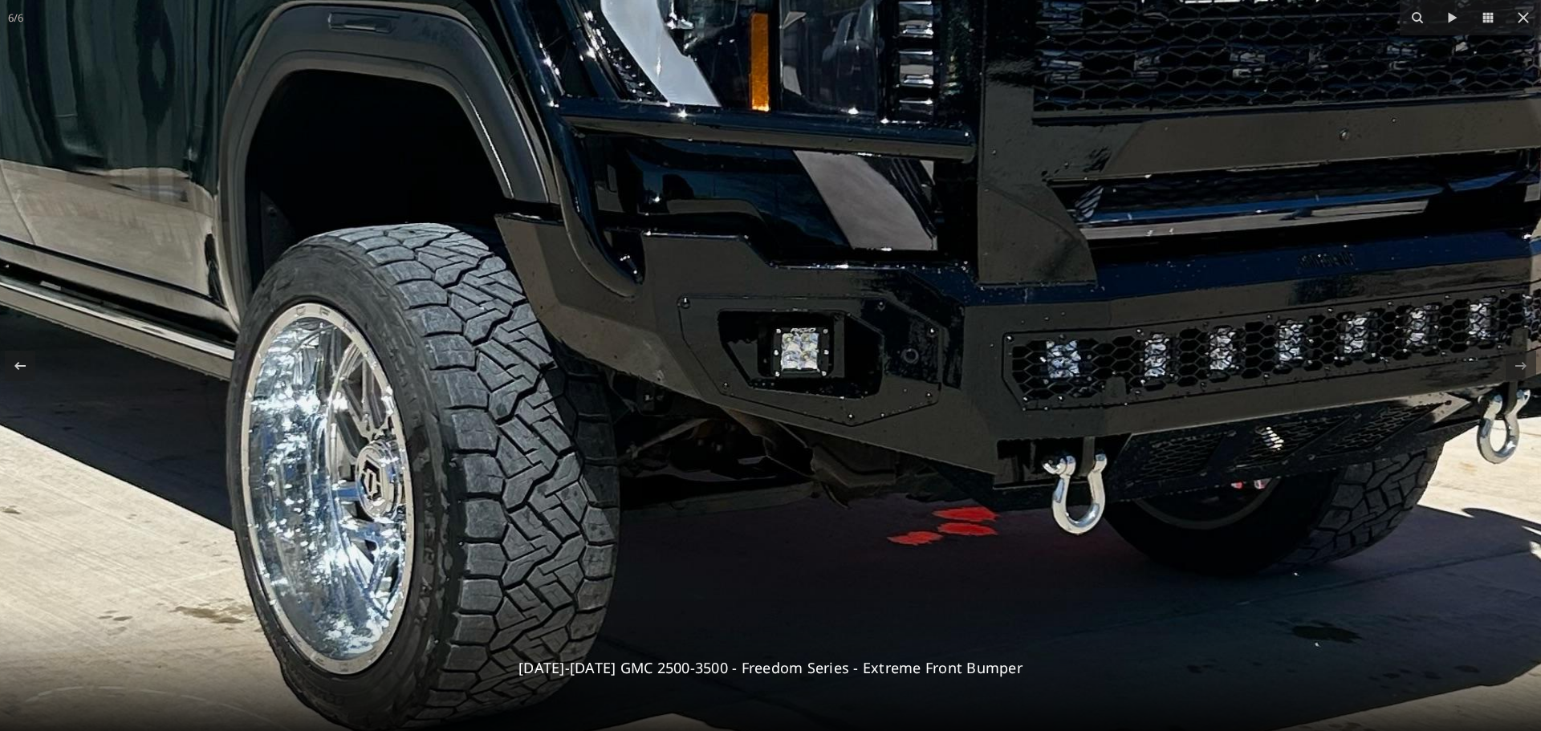
click at [784, 318] on img at bounding box center [662, 319] width 2427 height 3236
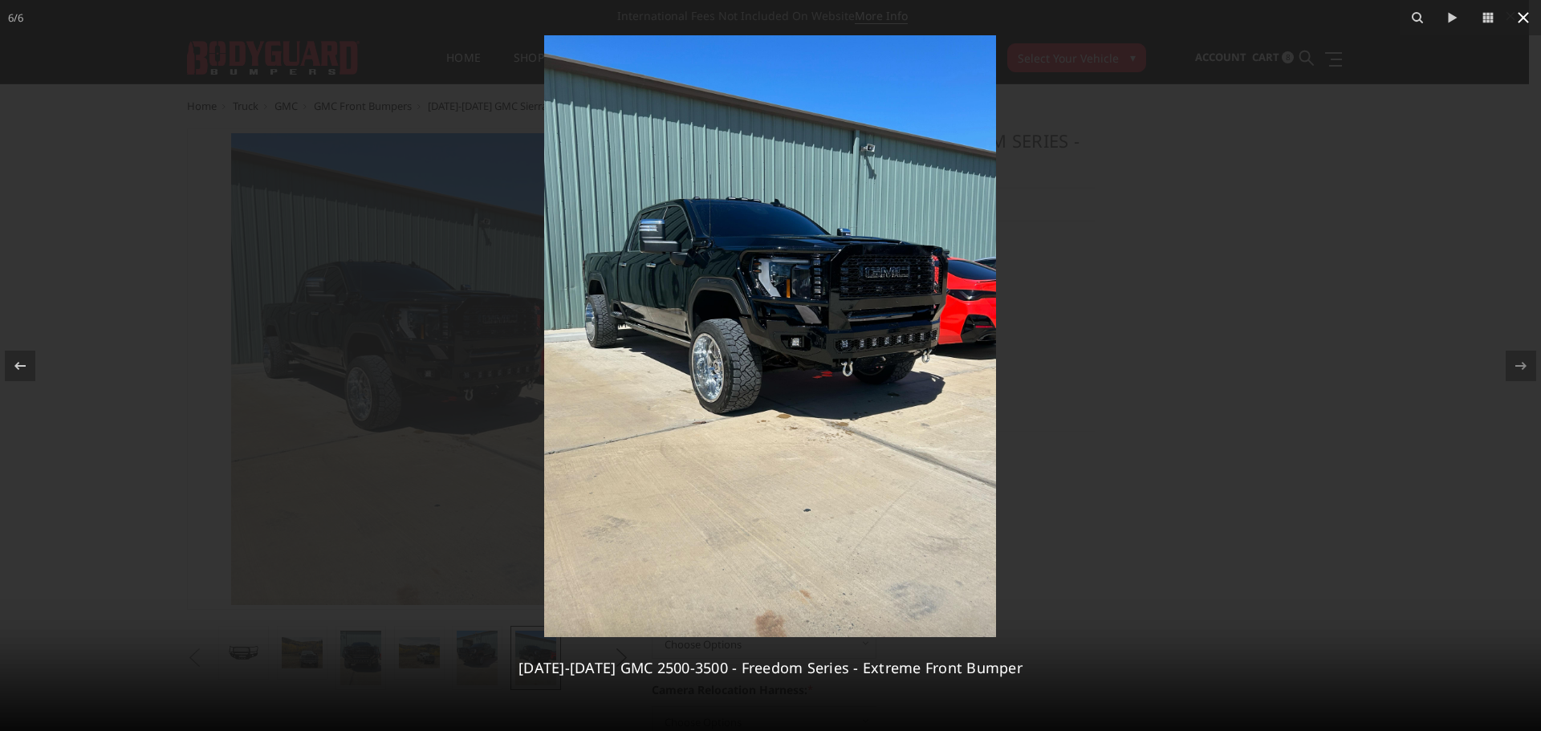
click at [1526, 22] on icon at bounding box center [1523, 17] width 19 height 19
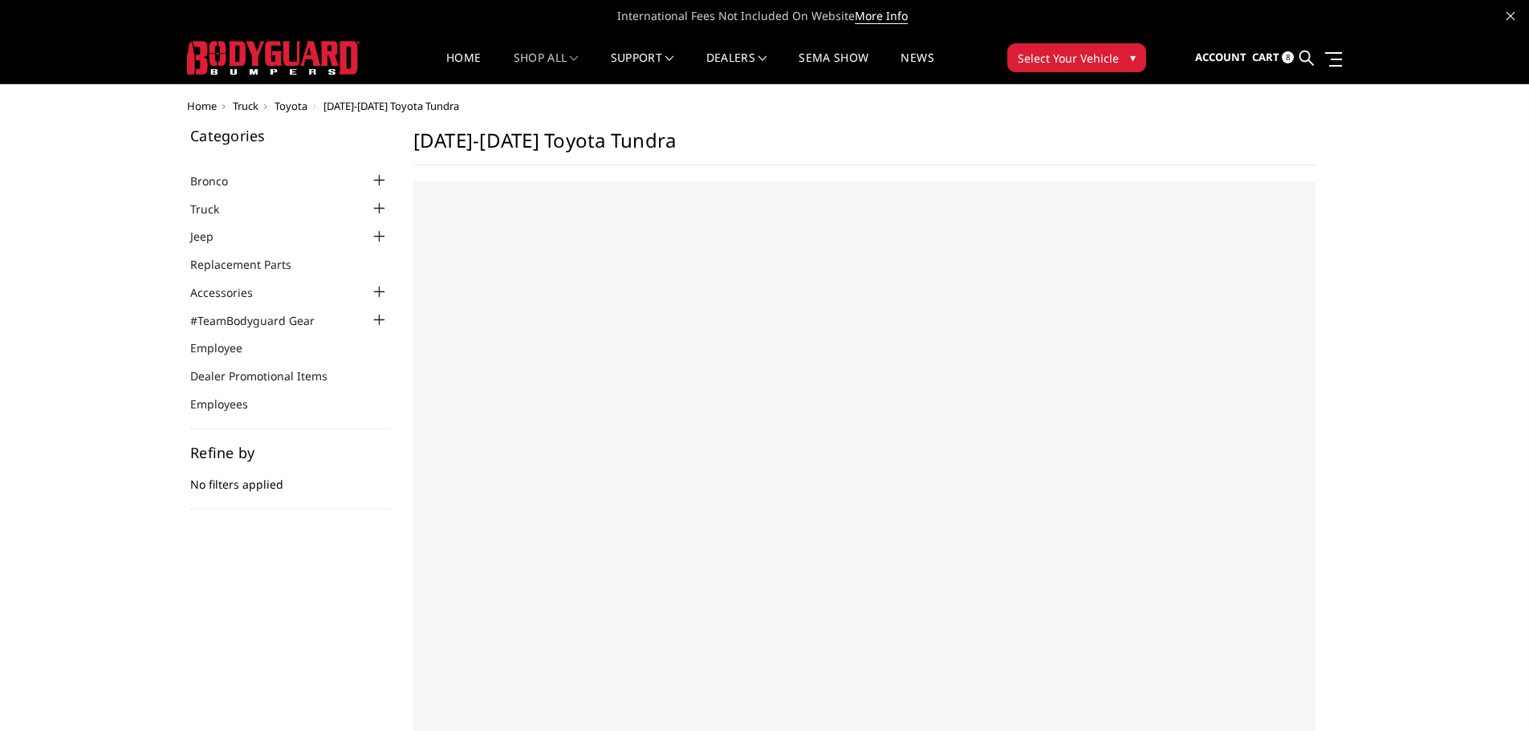
select select "US"
